Goal: Information Seeking & Learning: Learn about a topic

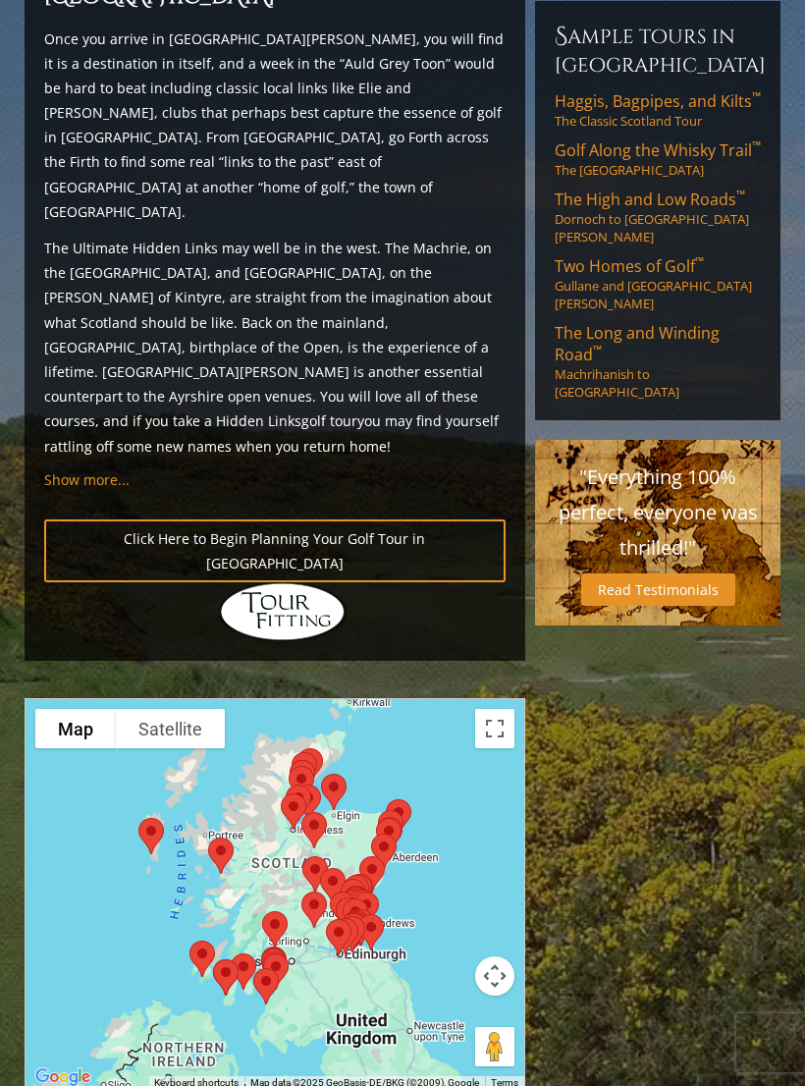
scroll to position [1848, 0]
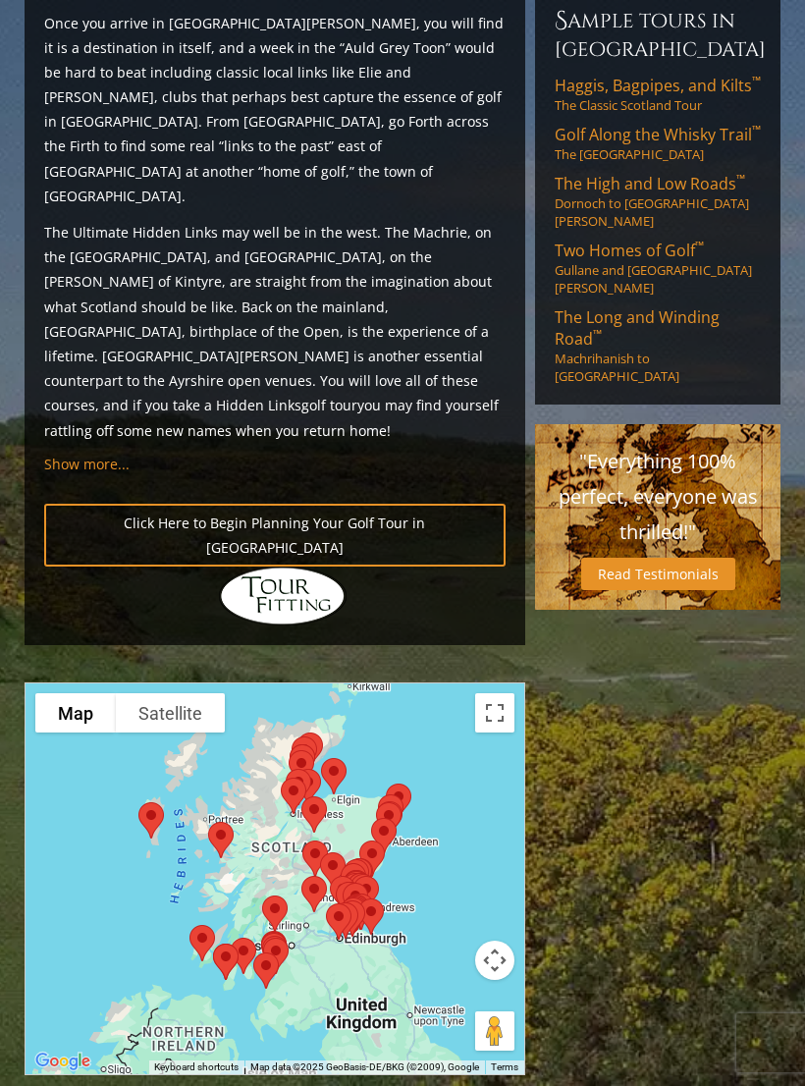
click at [503, 681] on div at bounding box center [276, 876] width 502 height 391
click at [486, 694] on button "Toggle fullscreen view" at bounding box center [494, 713] width 39 height 39
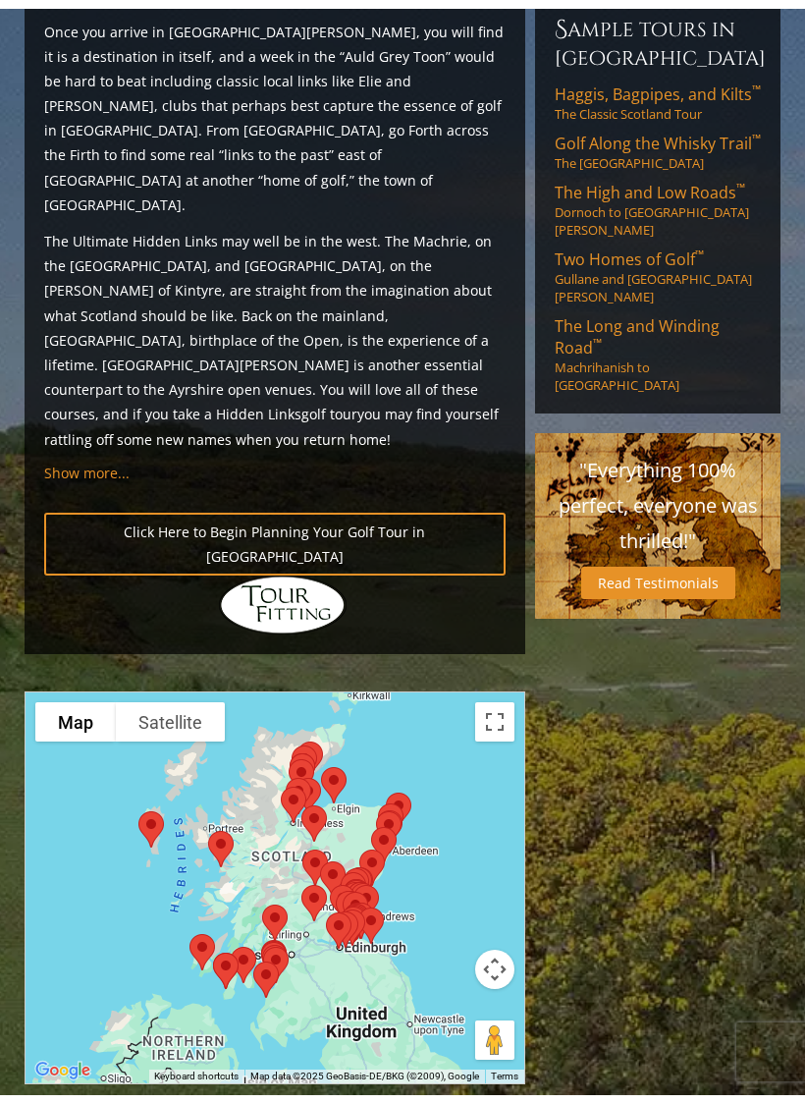
scroll to position [24, 0]
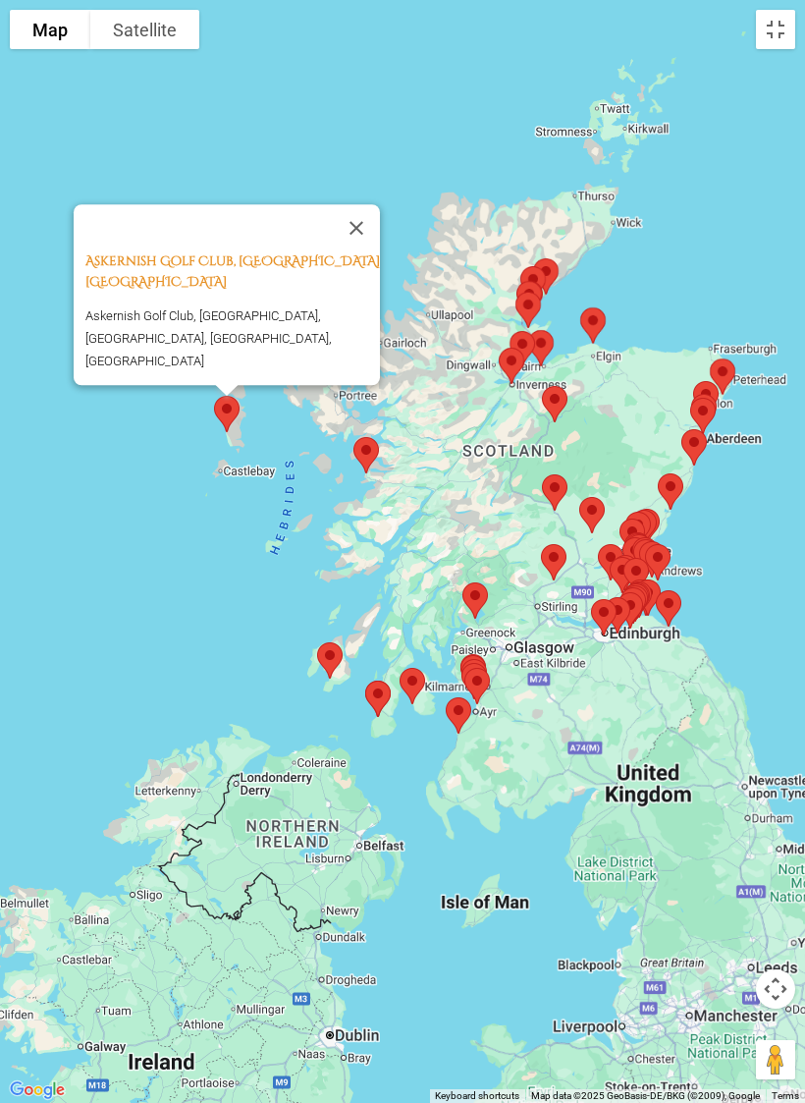
click at [366, 251] on button "Close" at bounding box center [356, 227] width 47 height 47
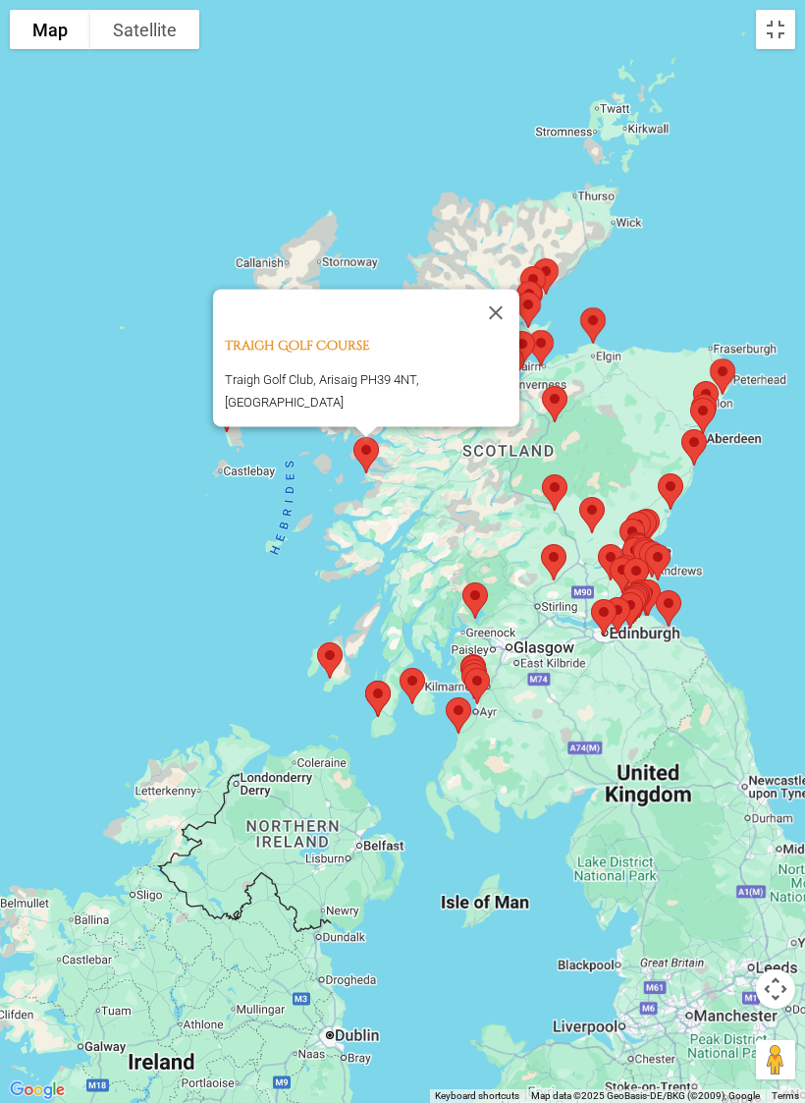
click at [493, 329] on button "Close" at bounding box center [495, 312] width 47 height 47
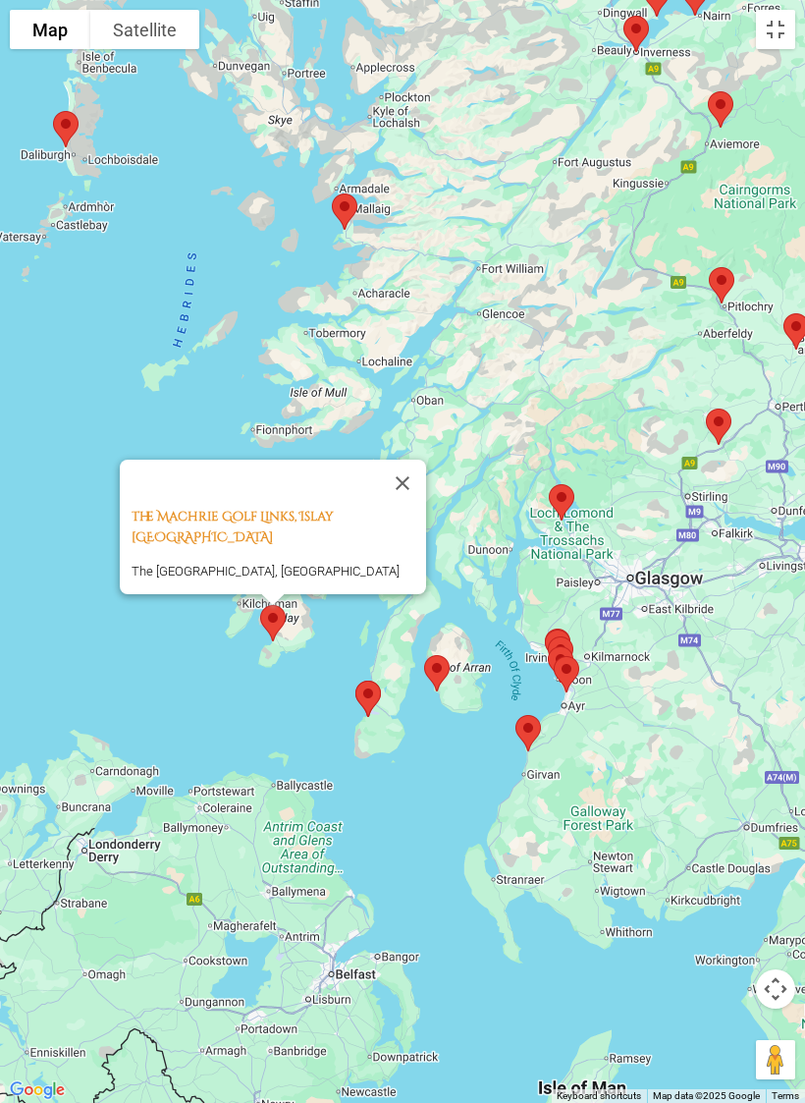
click at [408, 498] on button "Close" at bounding box center [402, 483] width 47 height 47
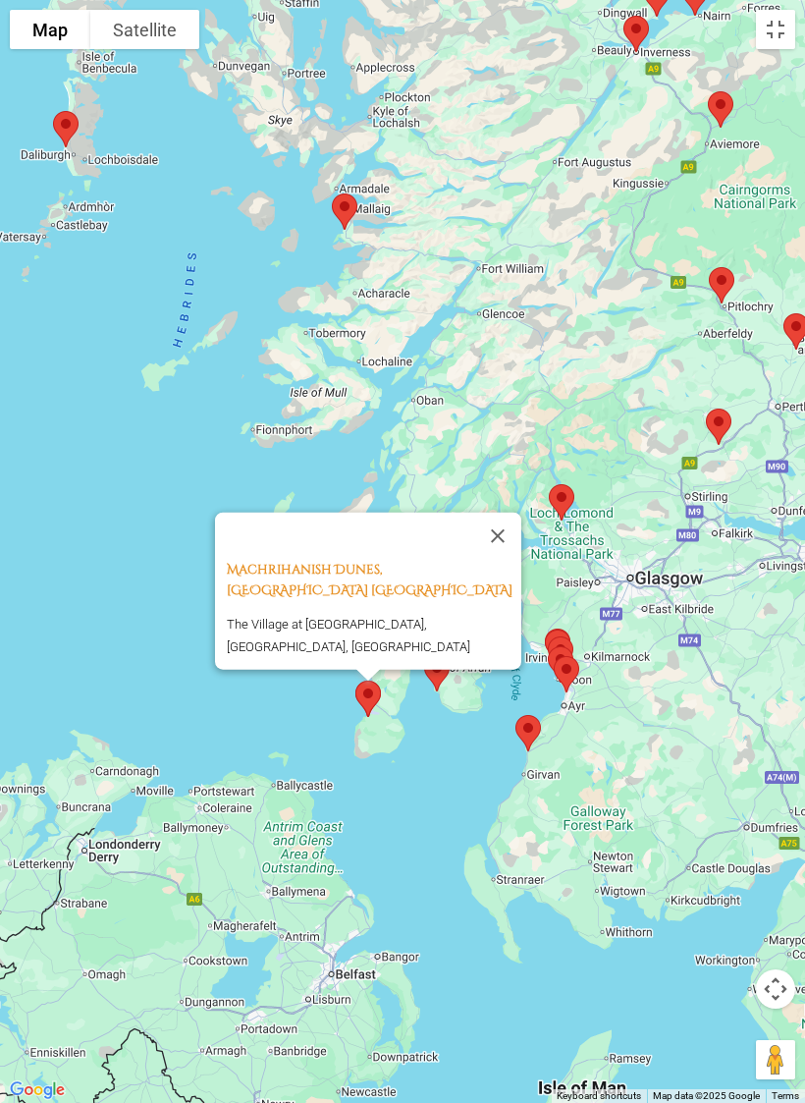
click at [499, 542] on button "Close" at bounding box center [497, 535] width 47 height 47
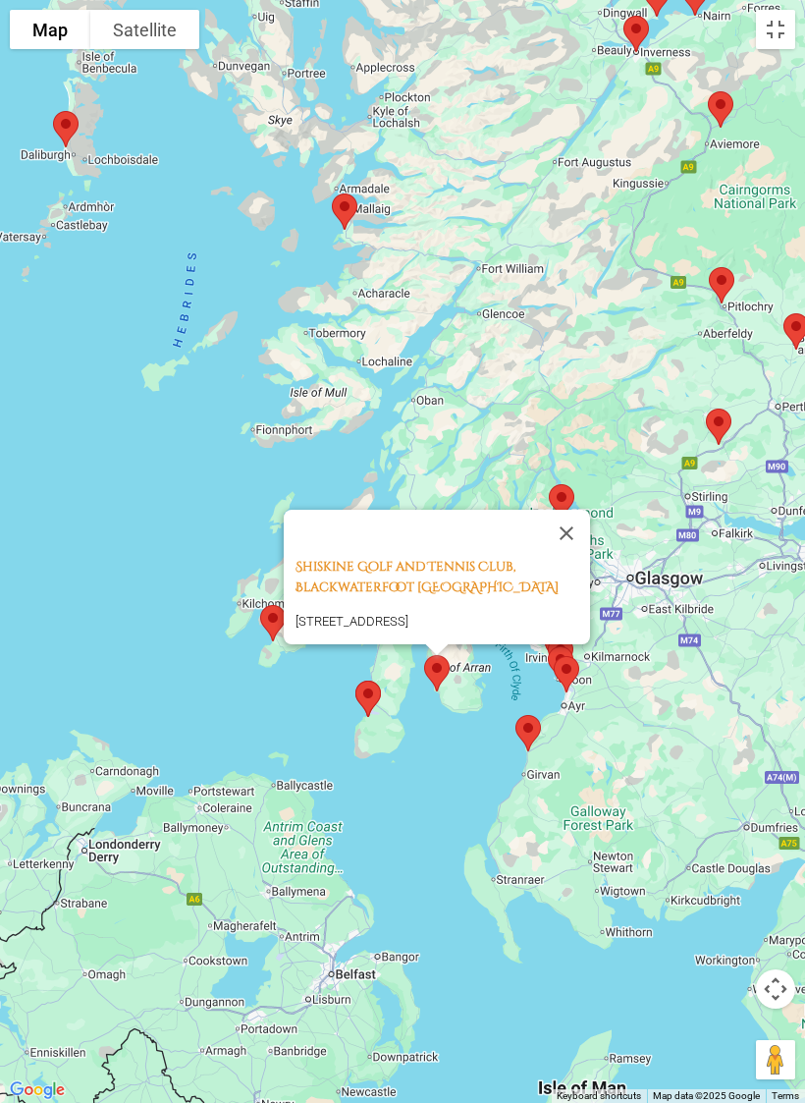
click at [576, 521] on button "Close" at bounding box center [566, 533] width 47 height 47
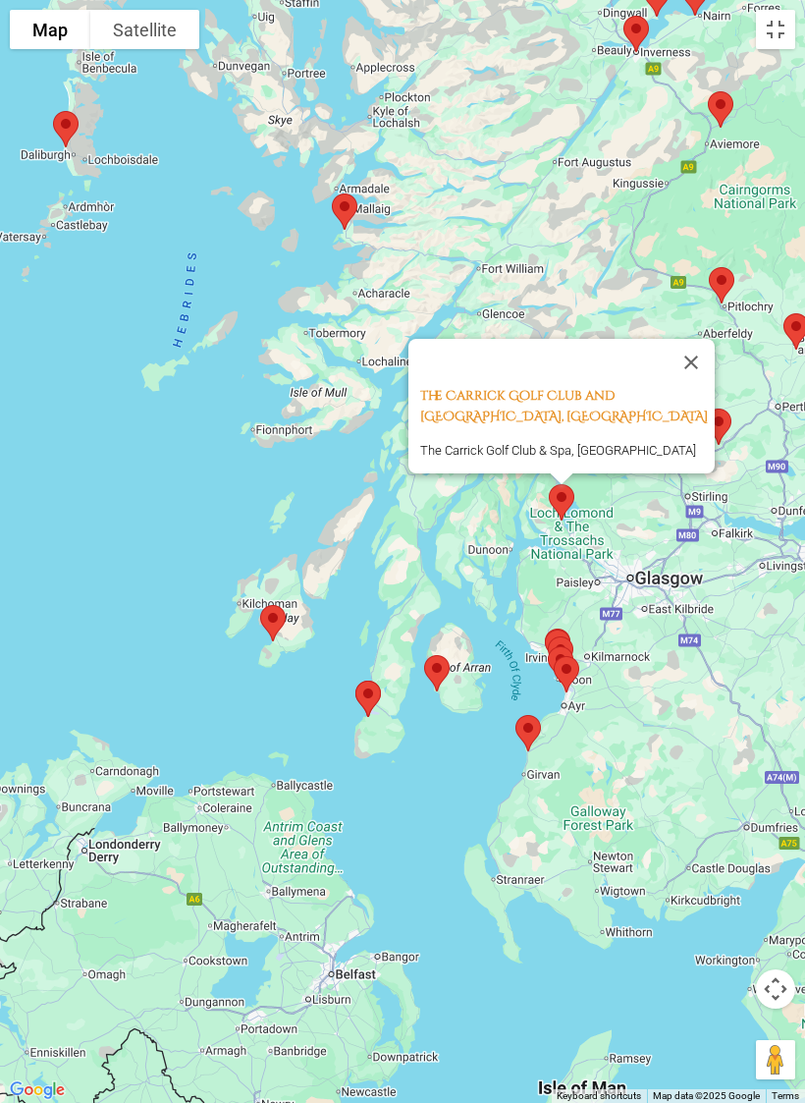
click at [699, 358] on button "Close" at bounding box center [691, 362] width 47 height 47
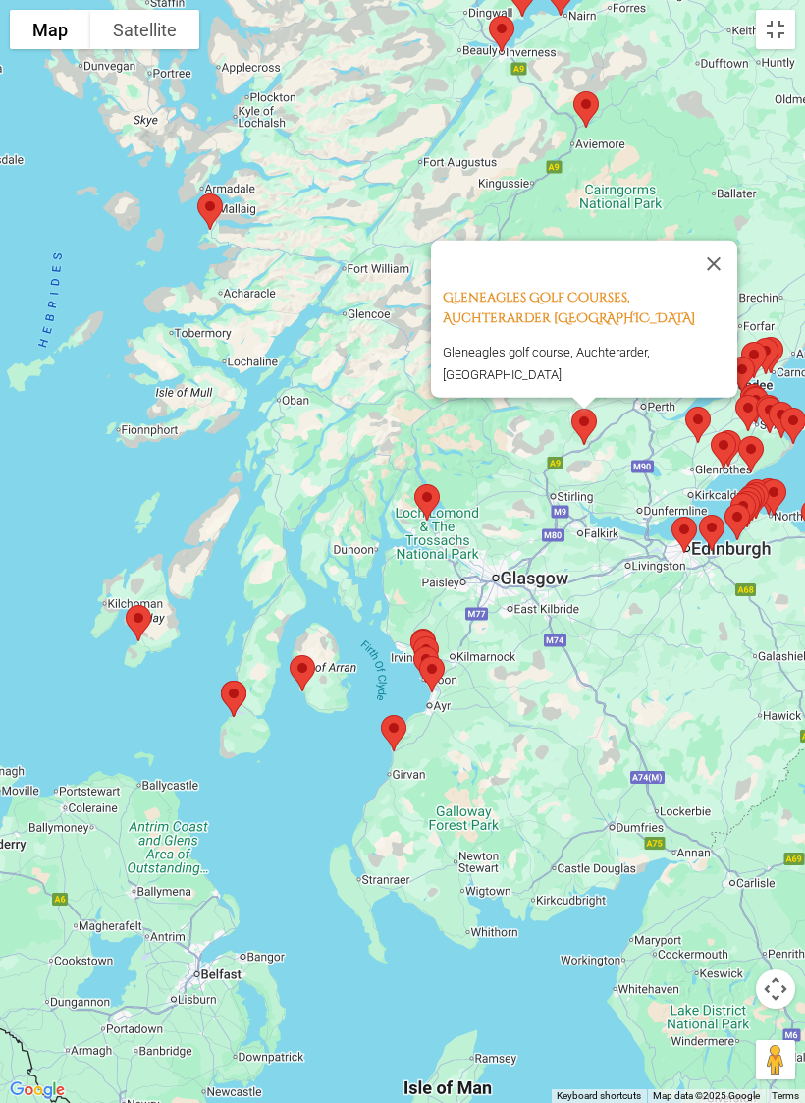
click at [713, 262] on button "Close" at bounding box center [714, 263] width 47 height 47
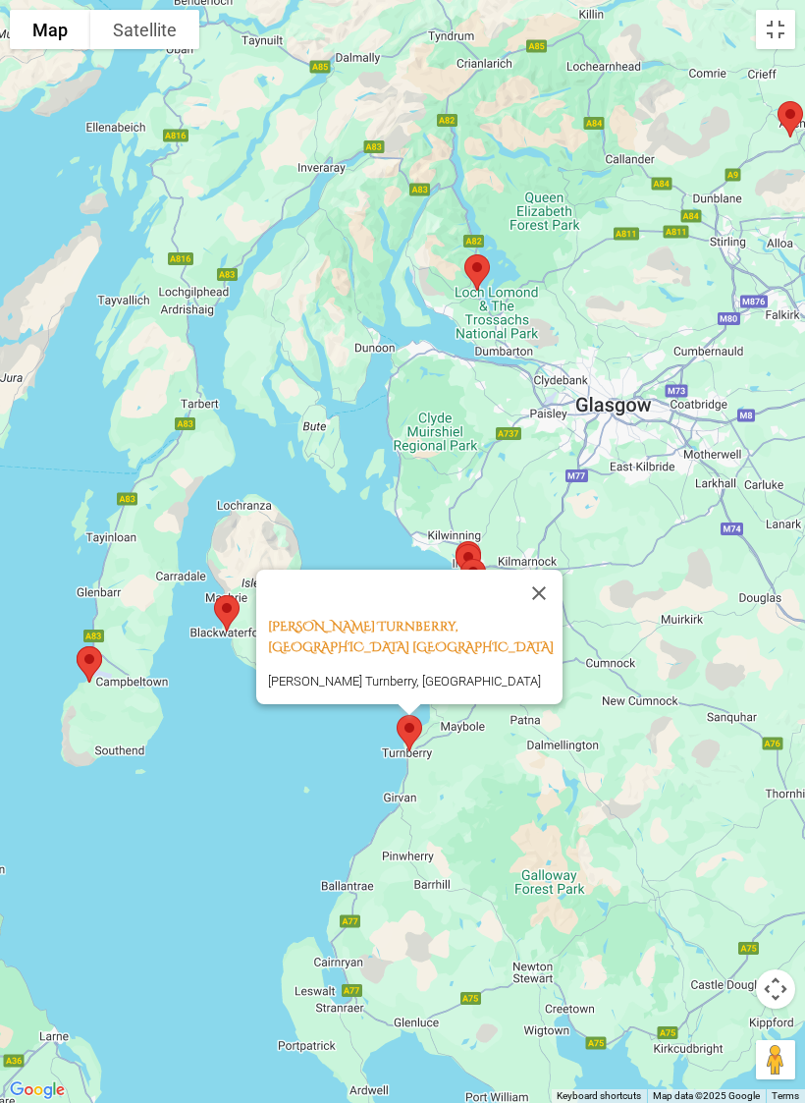
click at [543, 615] on button "Close" at bounding box center [539, 593] width 47 height 47
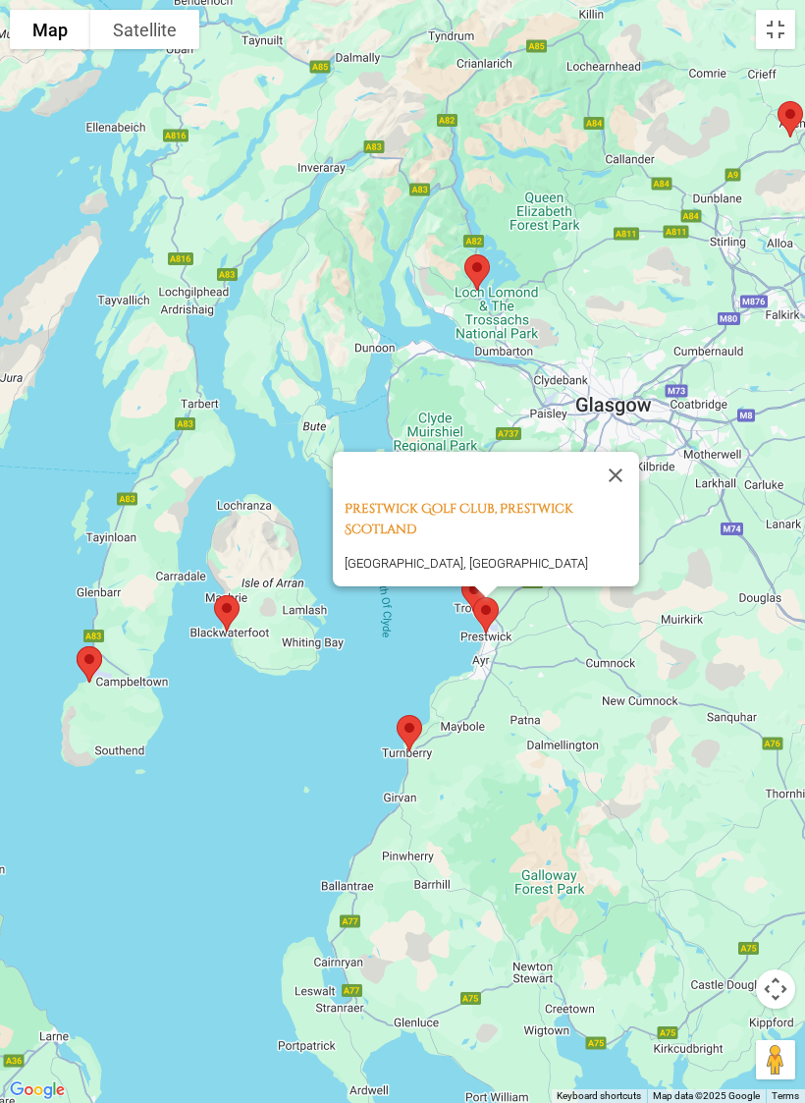
click at [615, 452] on button "Close" at bounding box center [615, 475] width 47 height 47
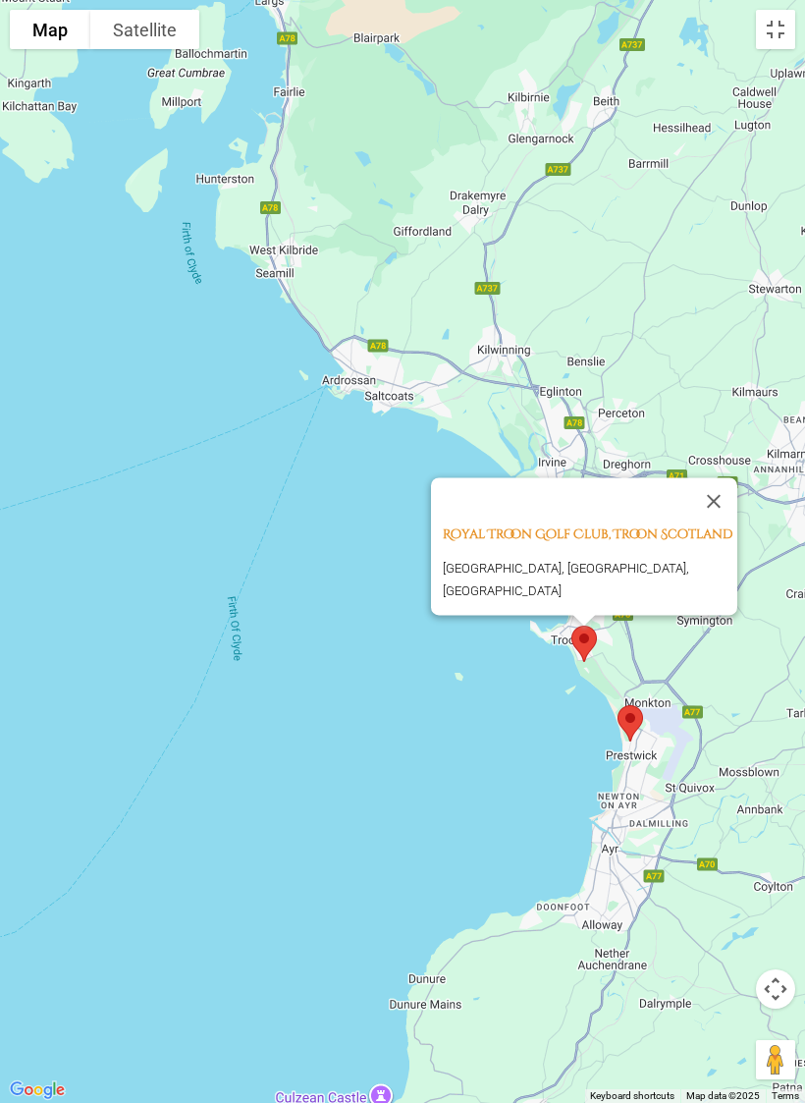
click at [716, 483] on button "Close" at bounding box center [714, 500] width 47 height 47
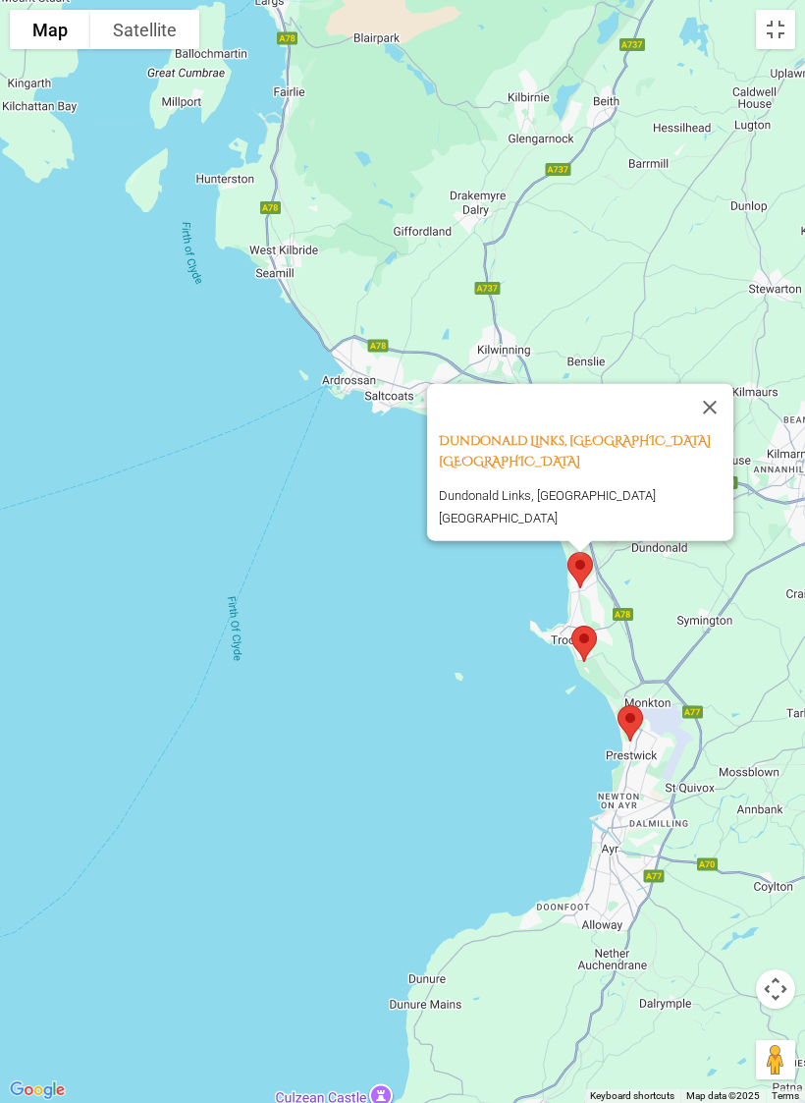
click at [717, 430] on button "Close" at bounding box center [710, 406] width 47 height 47
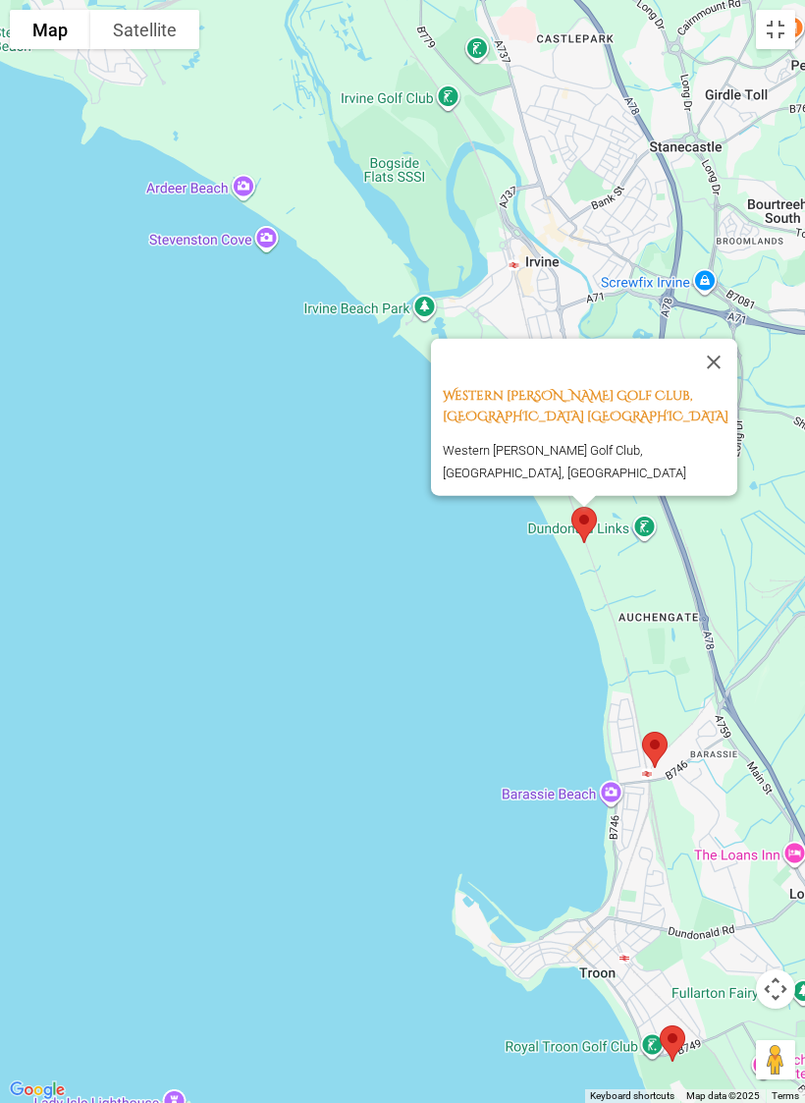
click at [719, 381] on button "Close" at bounding box center [714, 361] width 47 height 47
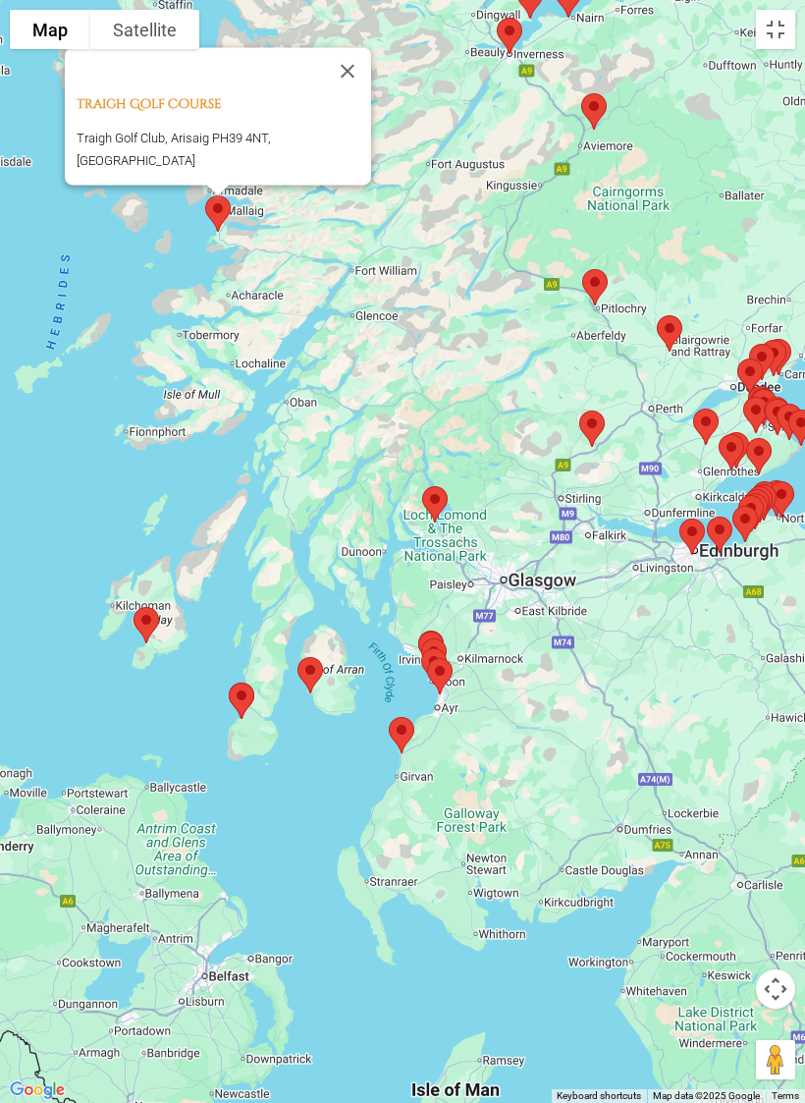
click at [346, 86] on button "Close" at bounding box center [347, 70] width 47 height 47
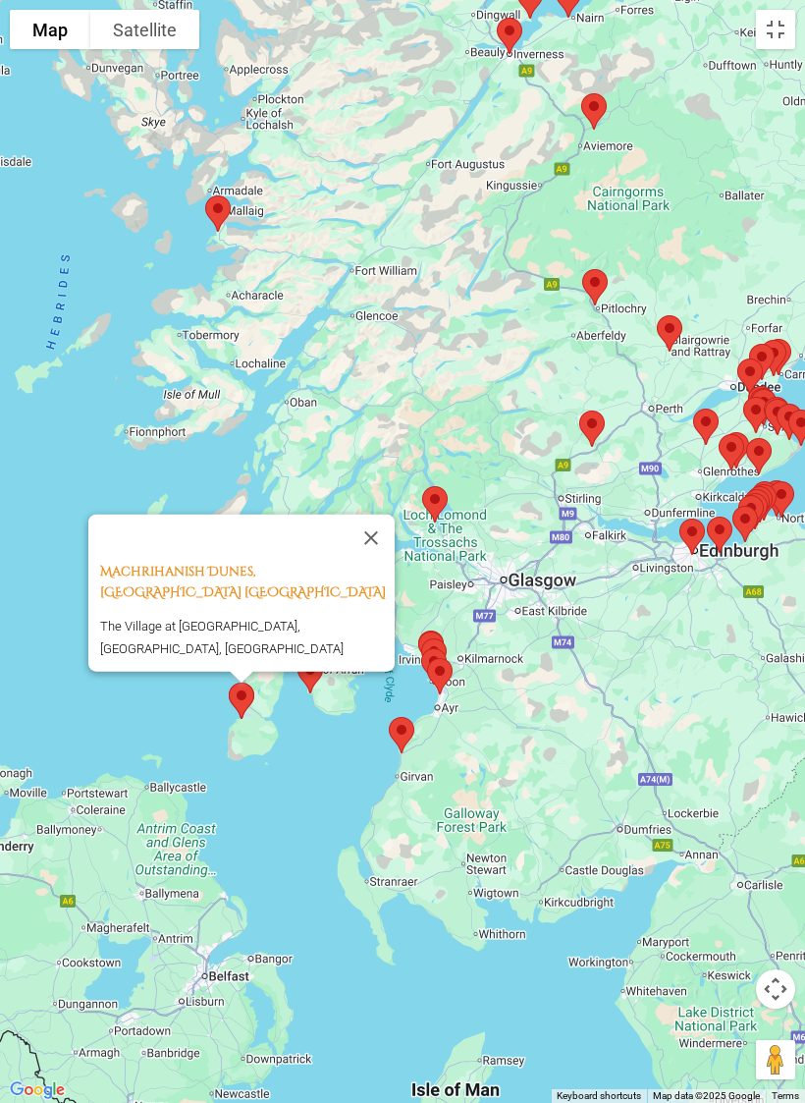
click at [383, 545] on button "Close" at bounding box center [371, 537] width 47 height 47
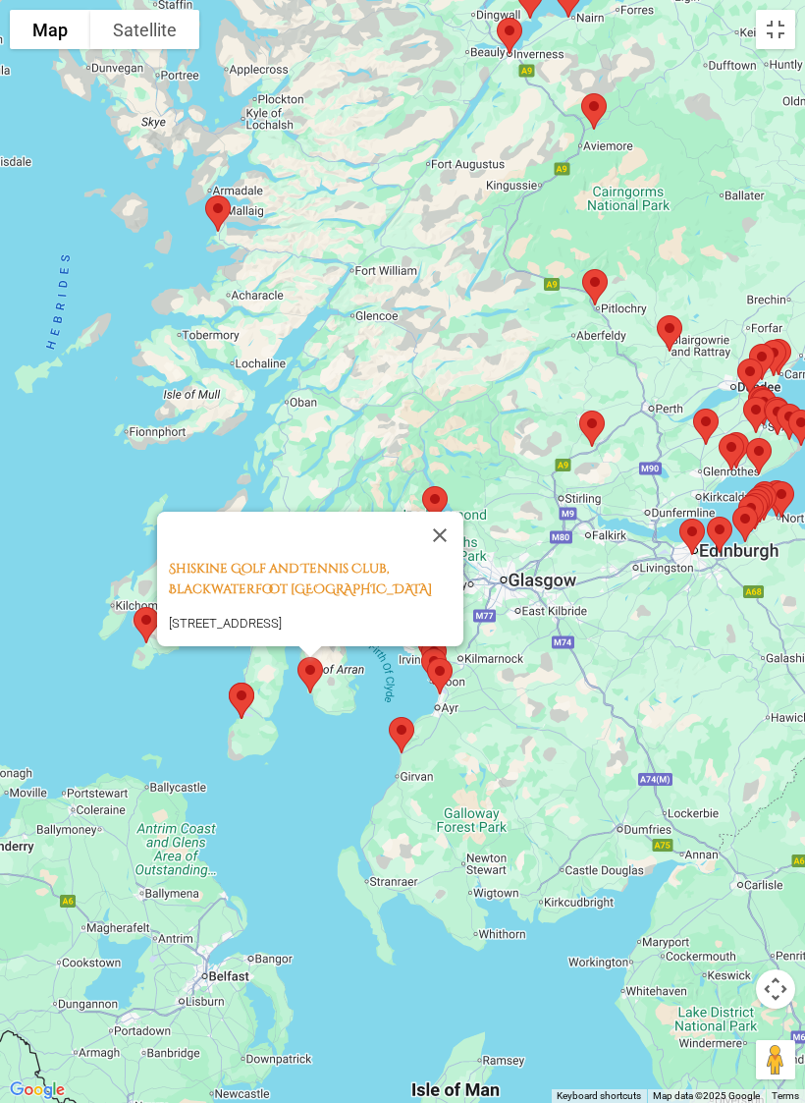
click at [445, 512] on button "Close" at bounding box center [439, 535] width 47 height 47
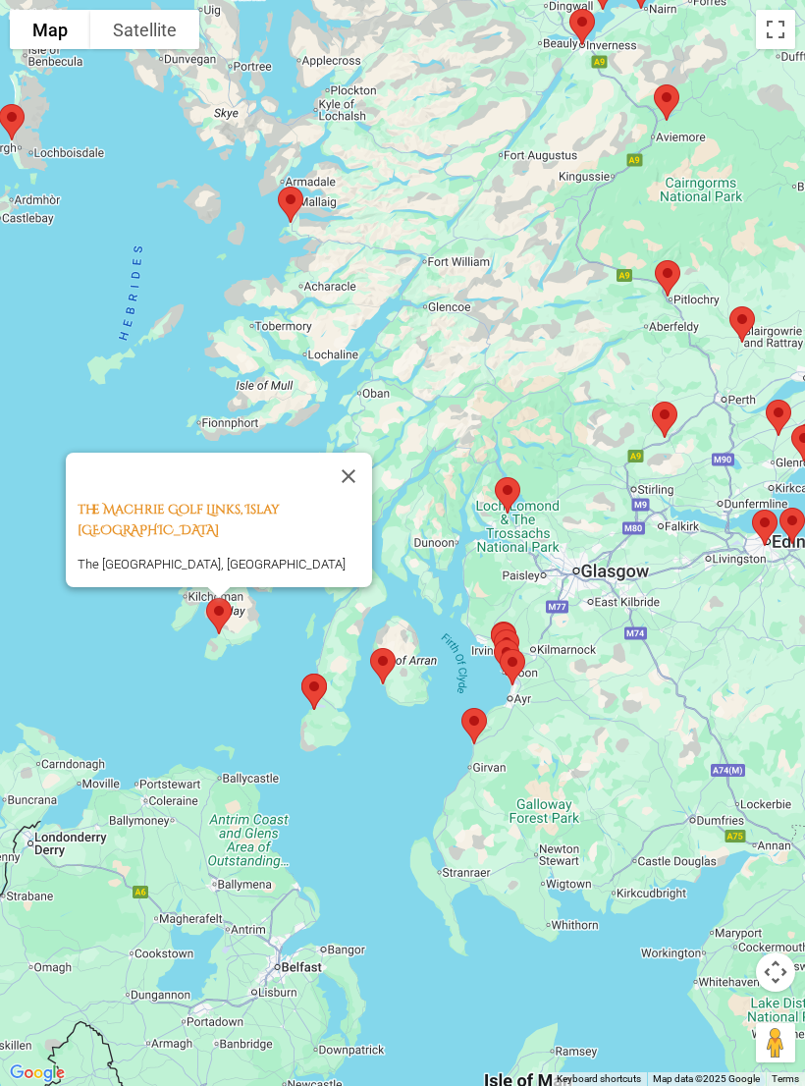
scroll to position [668, 0]
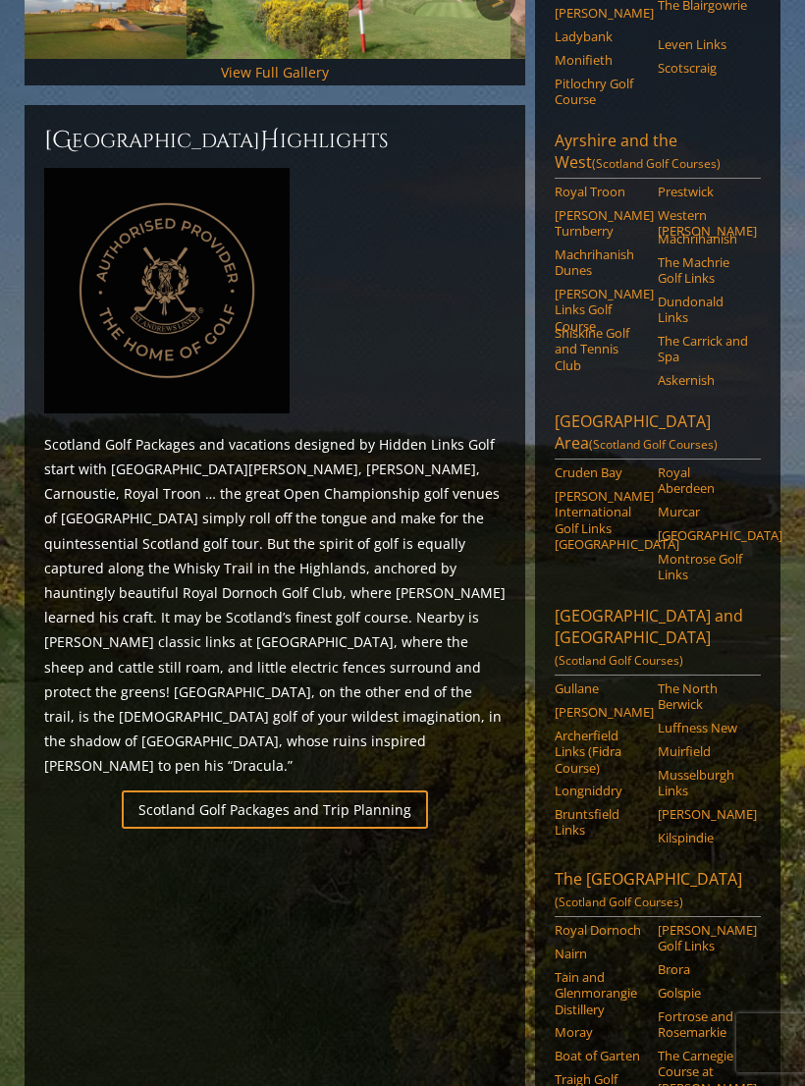
click at [712, 231] on link "Machrihanish" at bounding box center [703, 239] width 90 height 16
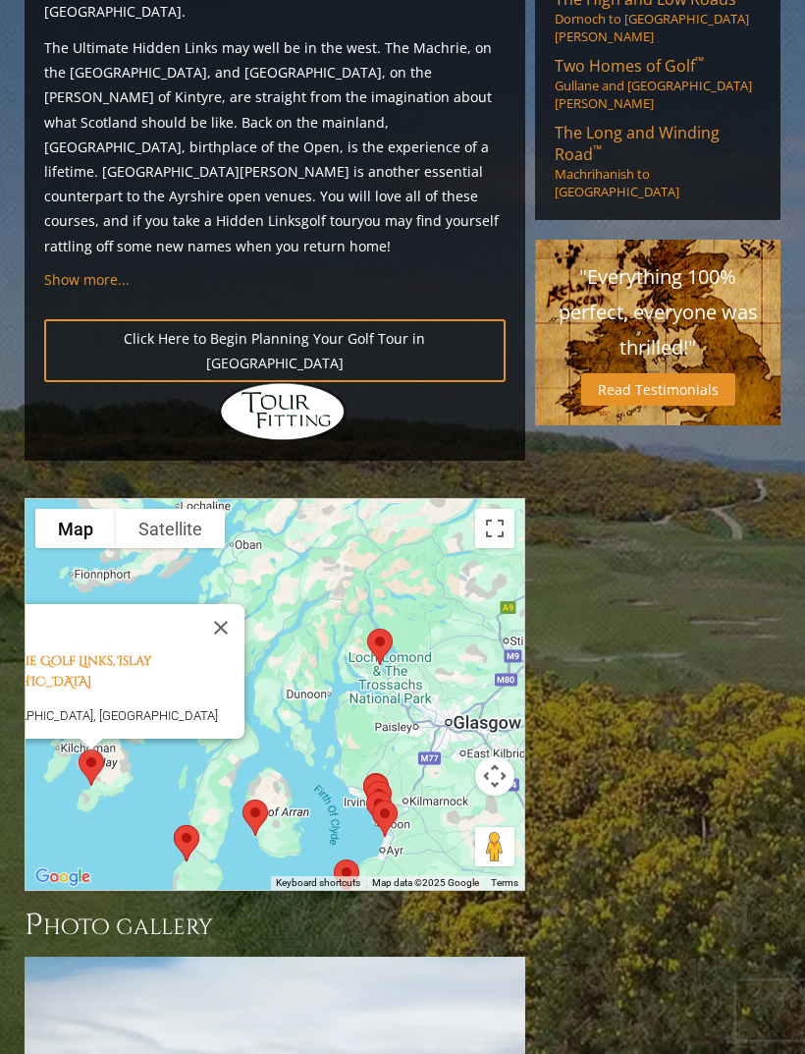
scroll to position [2033, 0]
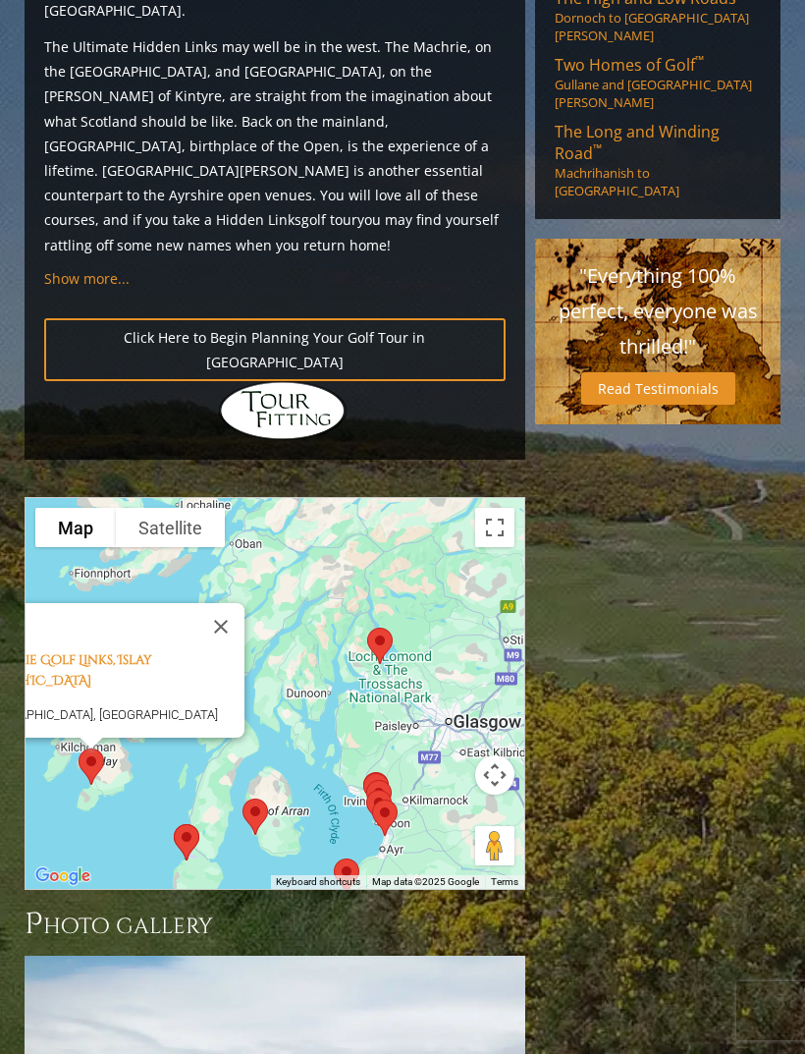
click at [481, 508] on button "Toggle fullscreen view" at bounding box center [494, 527] width 39 height 39
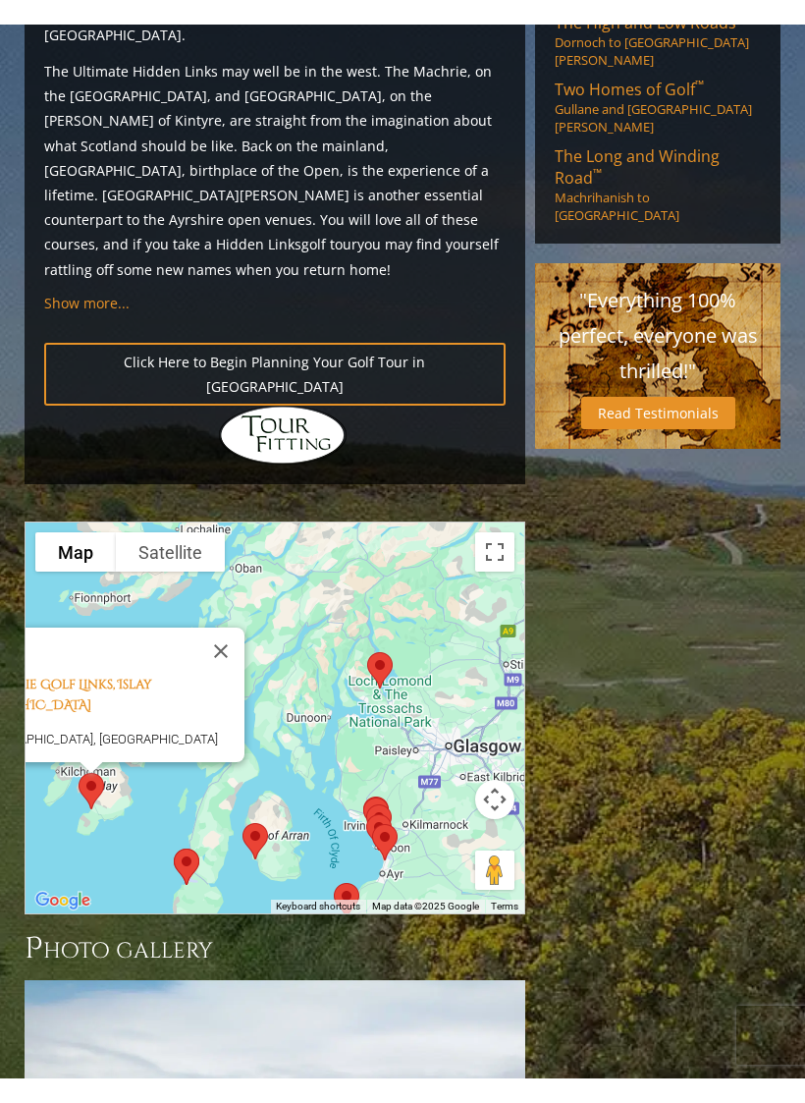
scroll to position [24, 0]
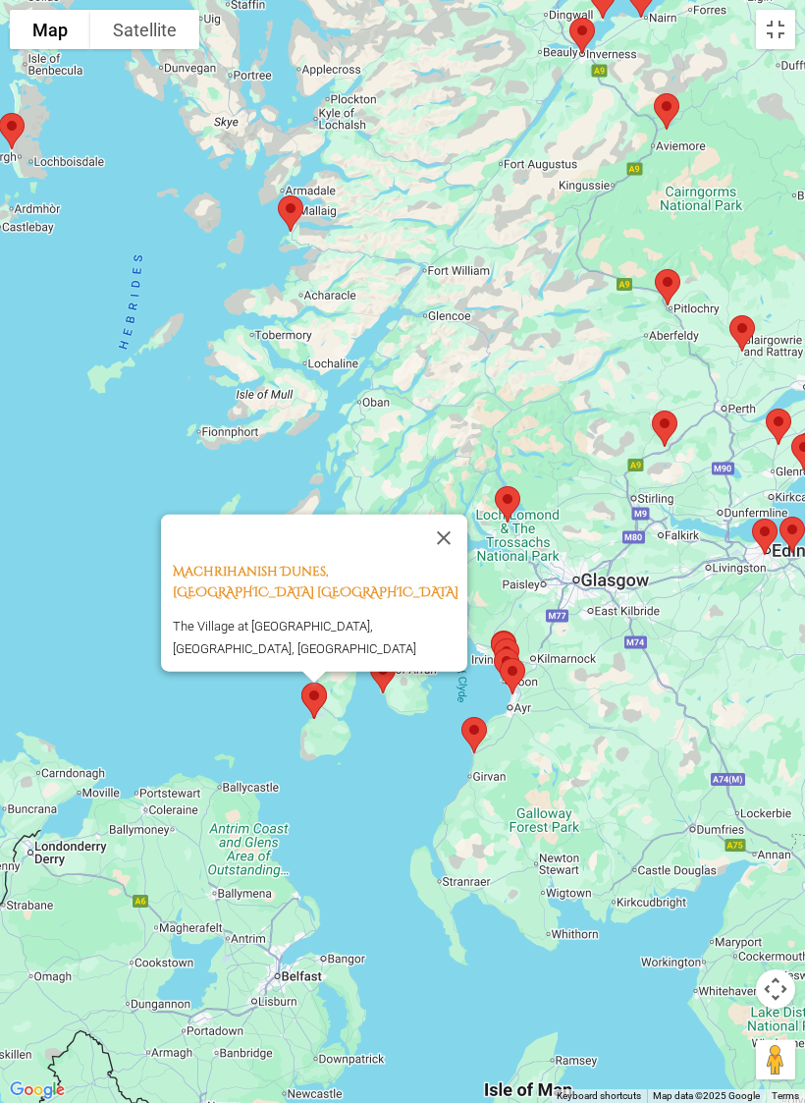
click at [445, 539] on button "Close" at bounding box center [443, 537] width 47 height 47
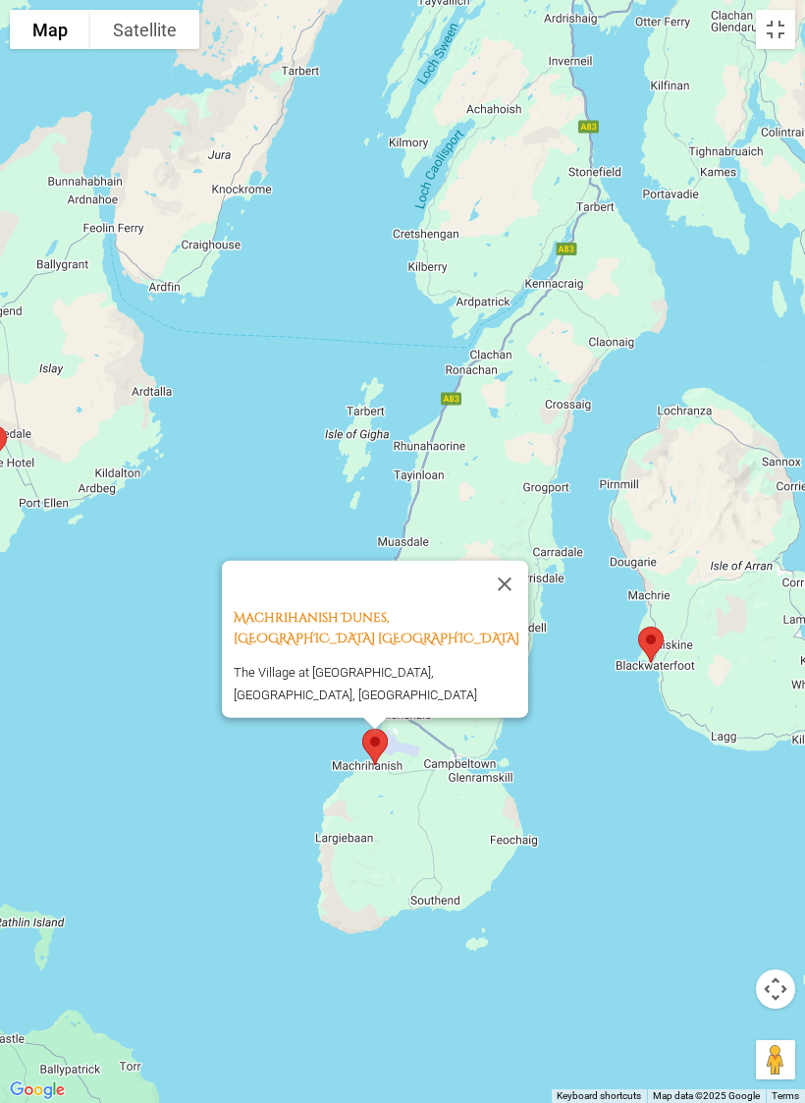
click at [517, 588] on button "Close" at bounding box center [504, 583] width 47 height 47
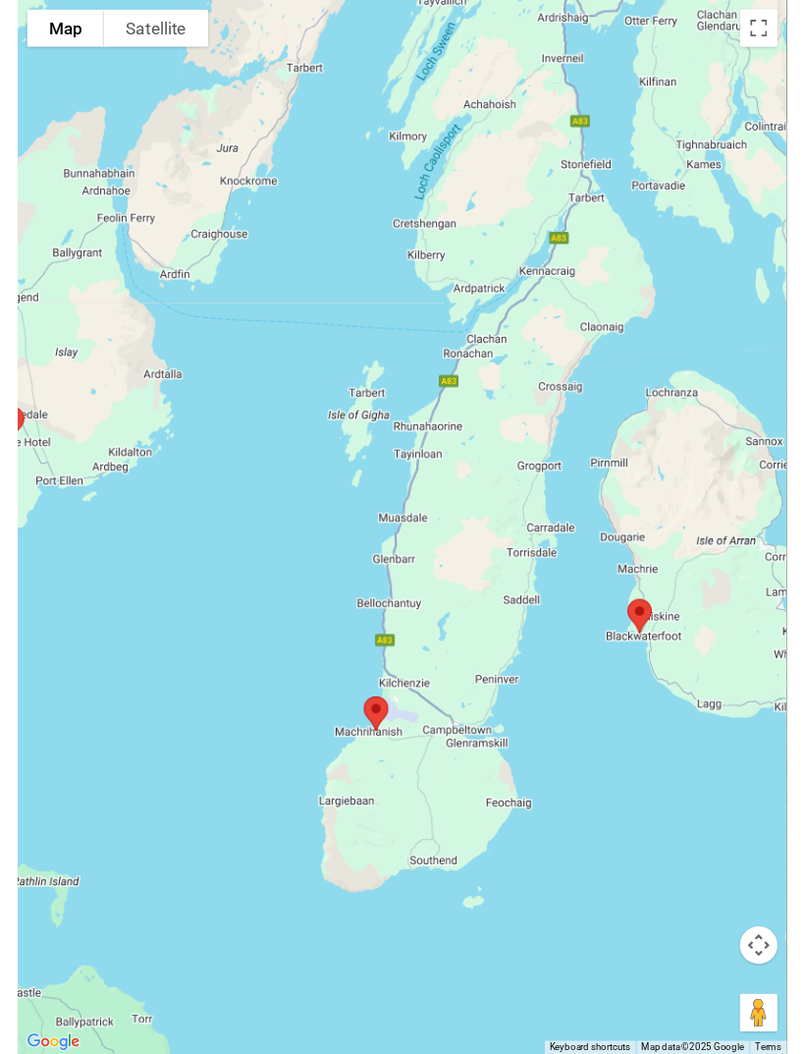
scroll to position [1992, 0]
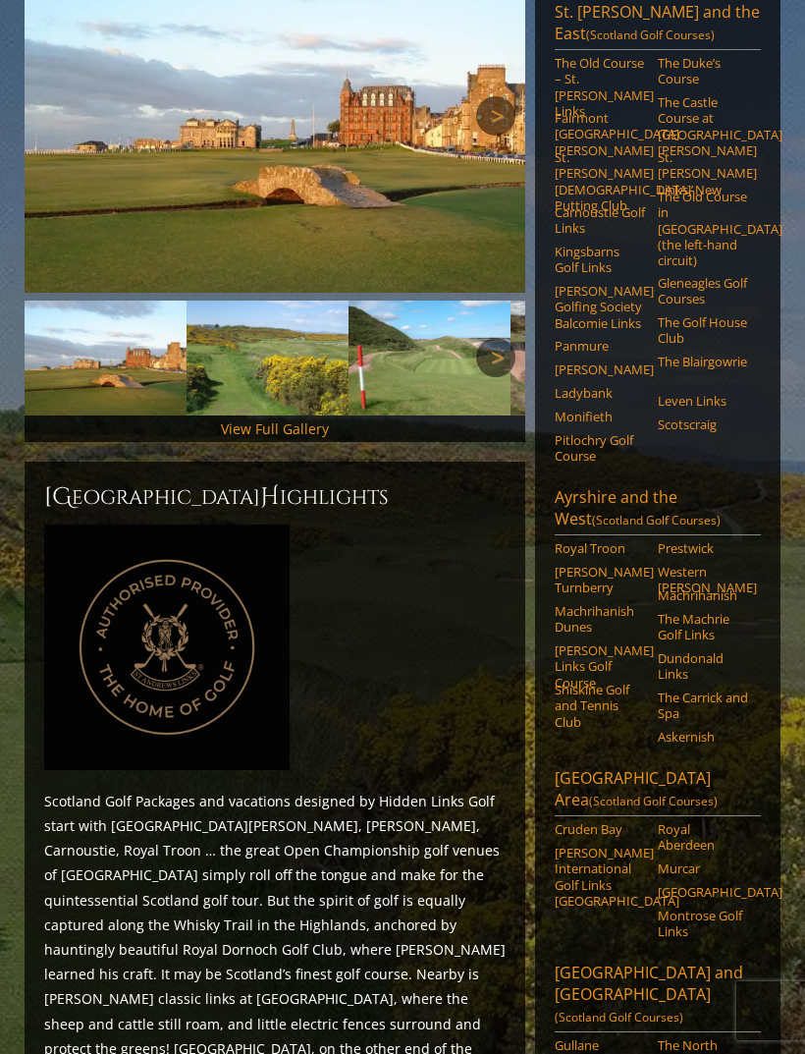
scroll to position [309, 0]
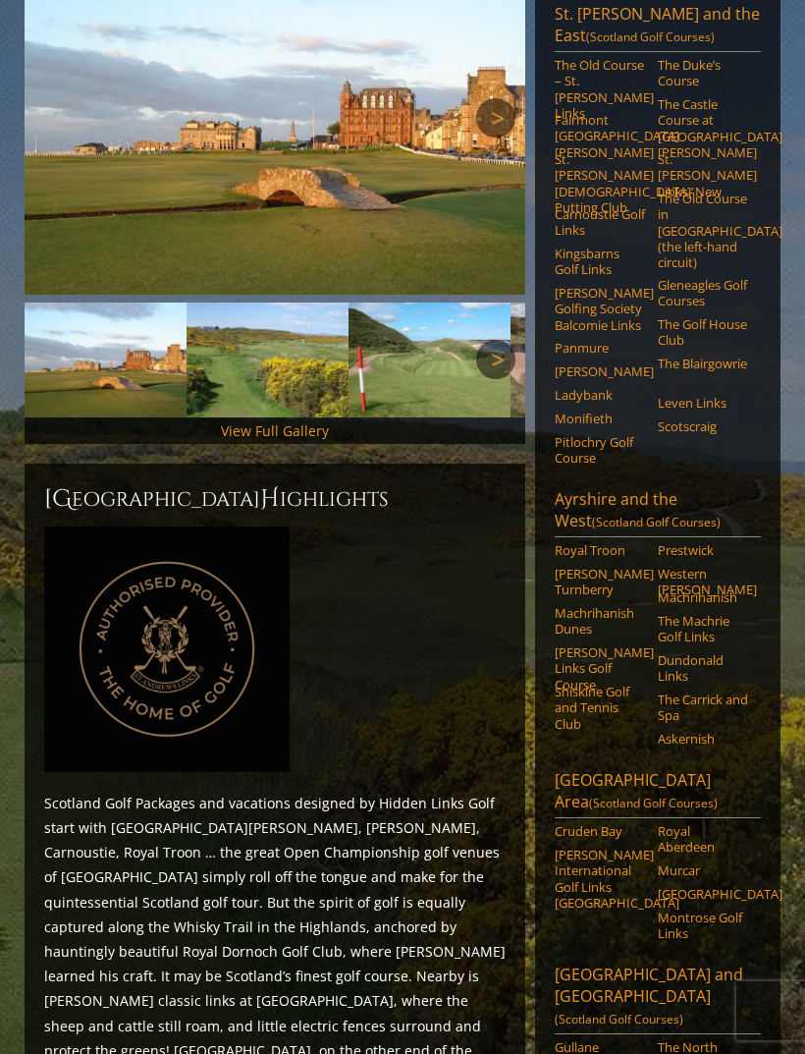
click at [696, 277] on link "Gleneagles Golf Courses" at bounding box center [703, 293] width 90 height 32
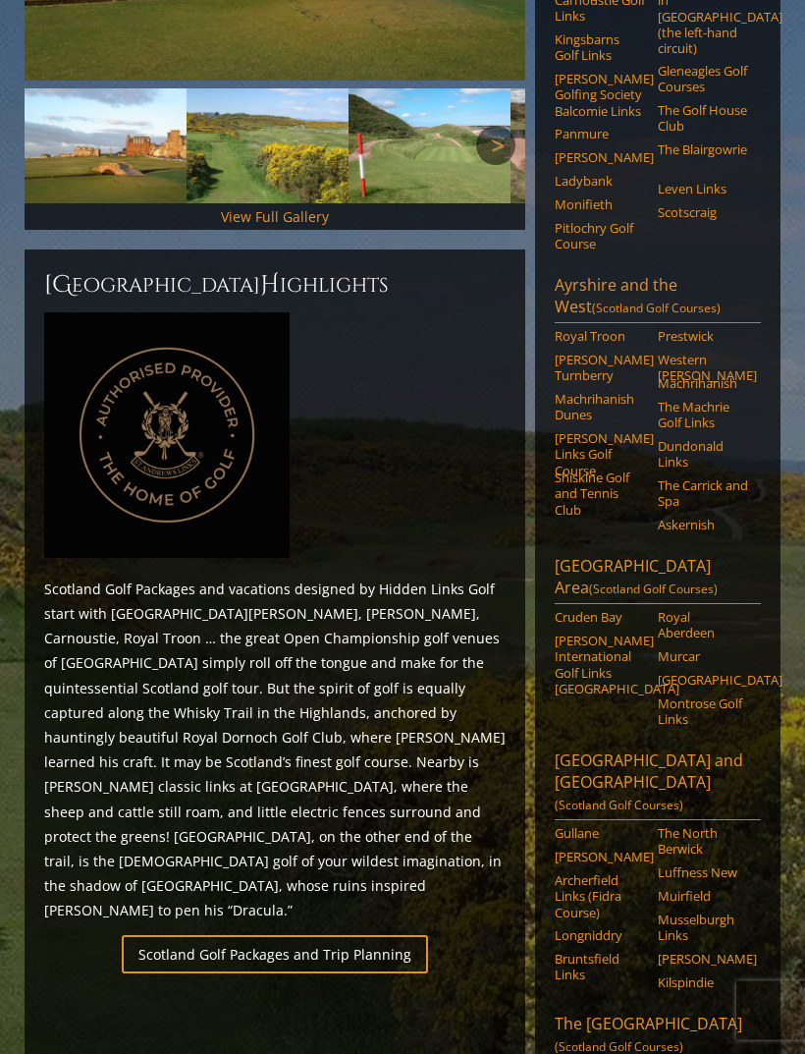
scroll to position [524, 0]
click at [702, 672] on link "[GEOGRAPHIC_DATA]" at bounding box center [703, 680] width 90 height 16
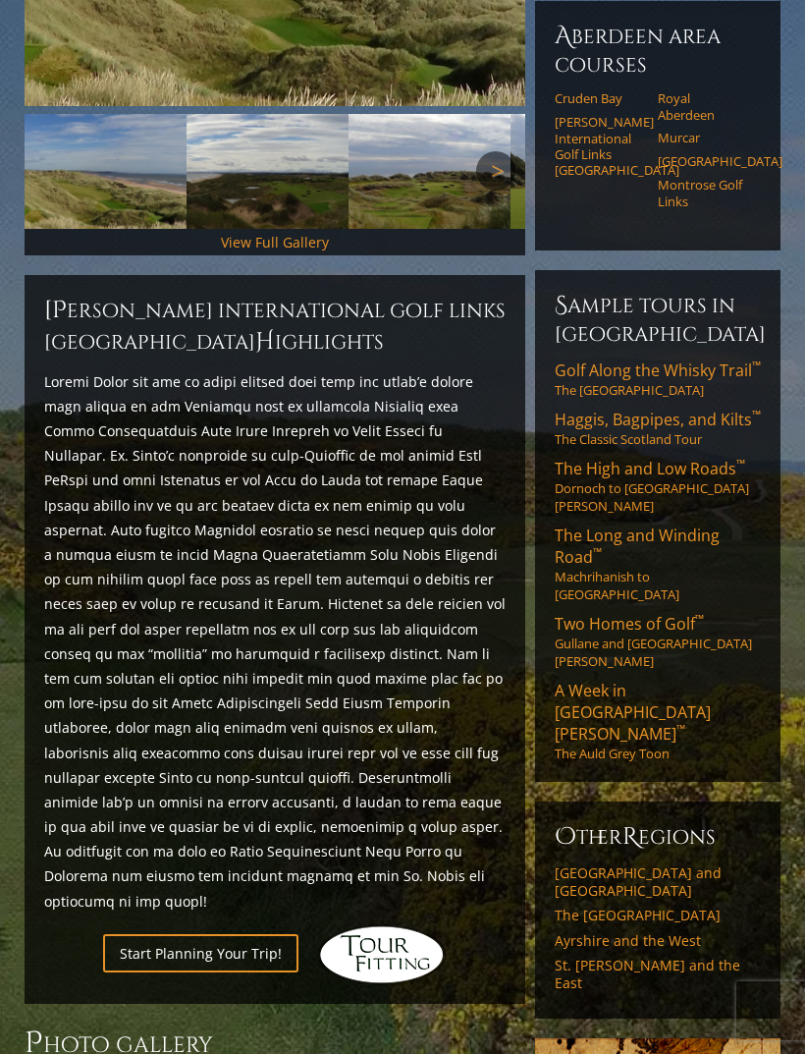
scroll to position [551, 0]
click at [617, 526] on link "The Long and Winding Road ™ Machrihanish to Ayrshire" at bounding box center [658, 565] width 206 height 79
